Goal: Transaction & Acquisition: Obtain resource

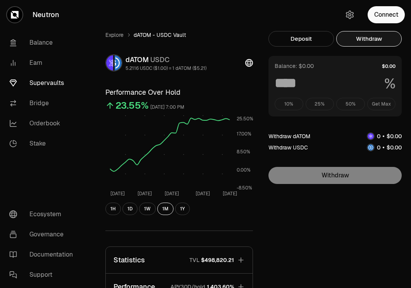
click at [384, 12] on button "Connect" at bounding box center [386, 14] width 37 height 17
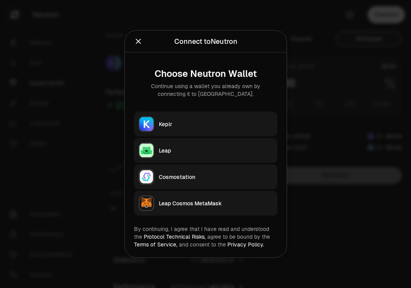
click at [234, 116] on button "Keplr" at bounding box center [205, 124] width 143 height 25
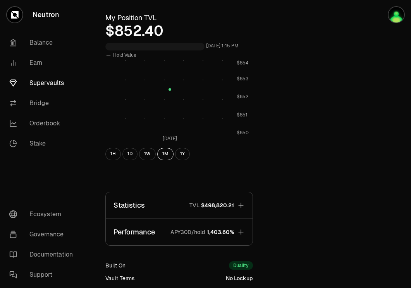
scroll to position [285, 0]
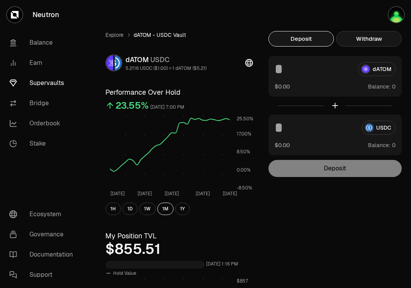
click at [387, 35] on button "Withdraw" at bounding box center [370, 39] width 66 height 16
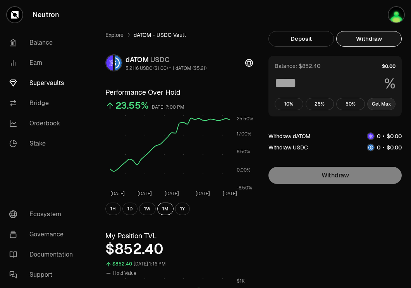
click at [385, 105] on button "Get Max" at bounding box center [382, 104] width 29 height 12
type input "***"
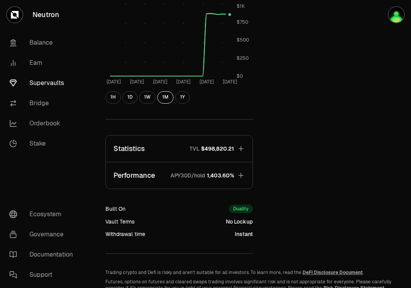
scroll to position [274, 0]
click at [223, 171] on button "Performance APY30D/hold 1,403.60%" at bounding box center [179, 175] width 147 height 26
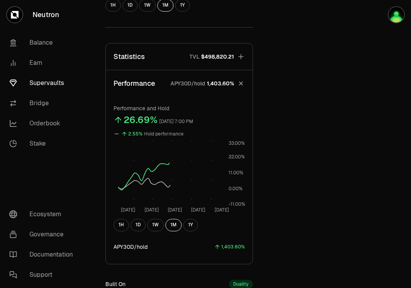
scroll to position [367, 0]
